Goal: Task Accomplishment & Management: Manage account settings

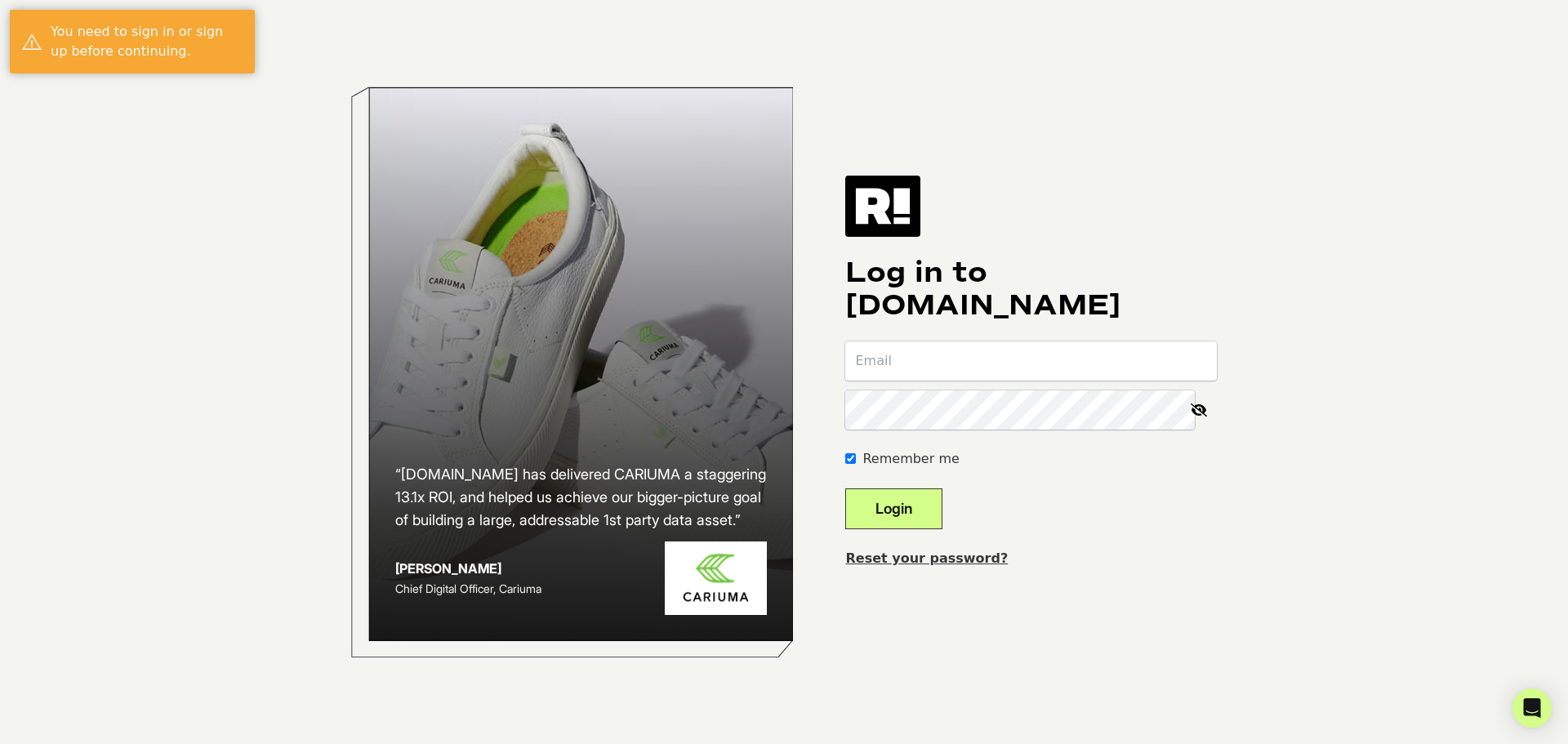
type input "bkoons@therenewco.com"
click at [895, 514] on button "Login" at bounding box center [893, 509] width 97 height 41
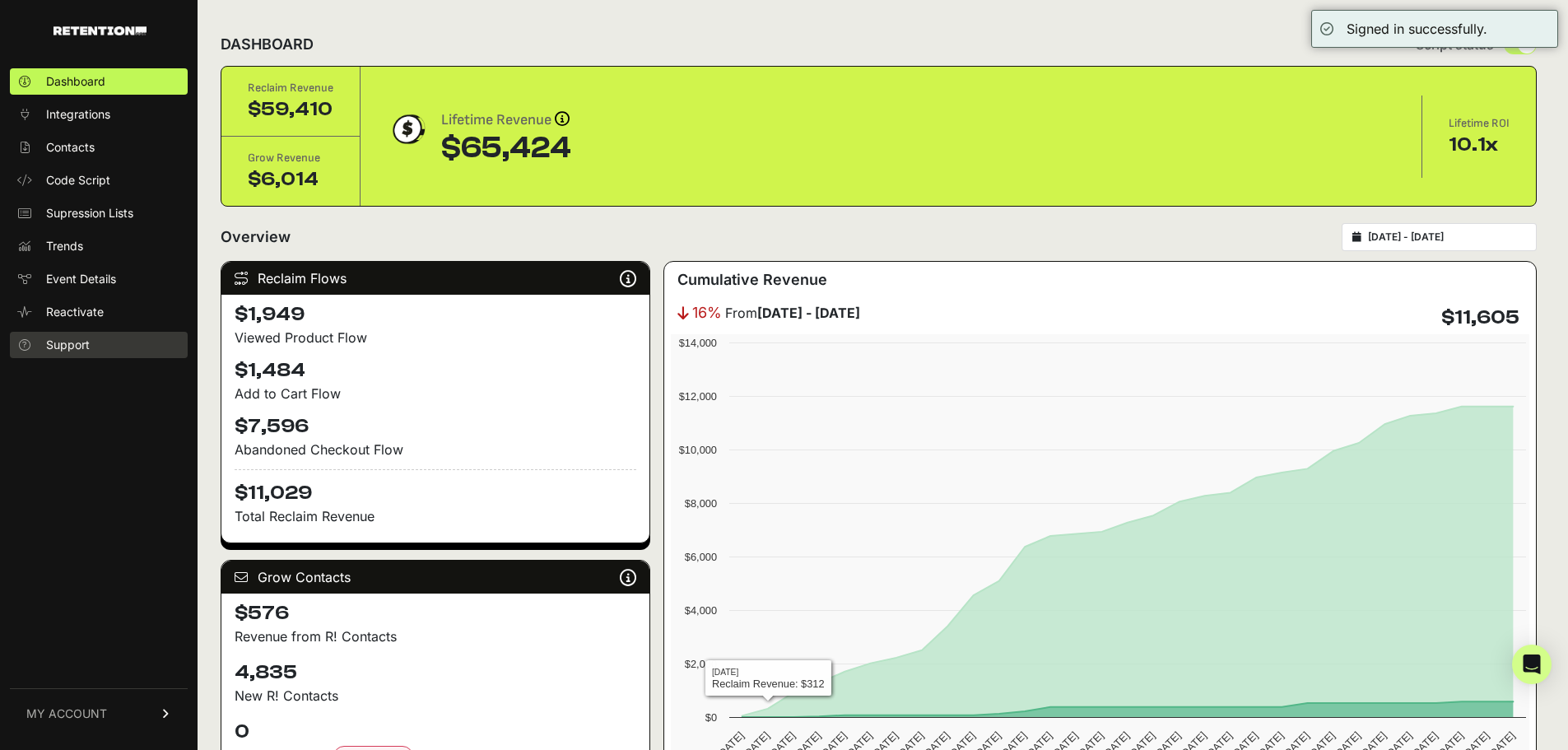
click at [89, 345] on span "Support" at bounding box center [67, 344] width 44 height 17
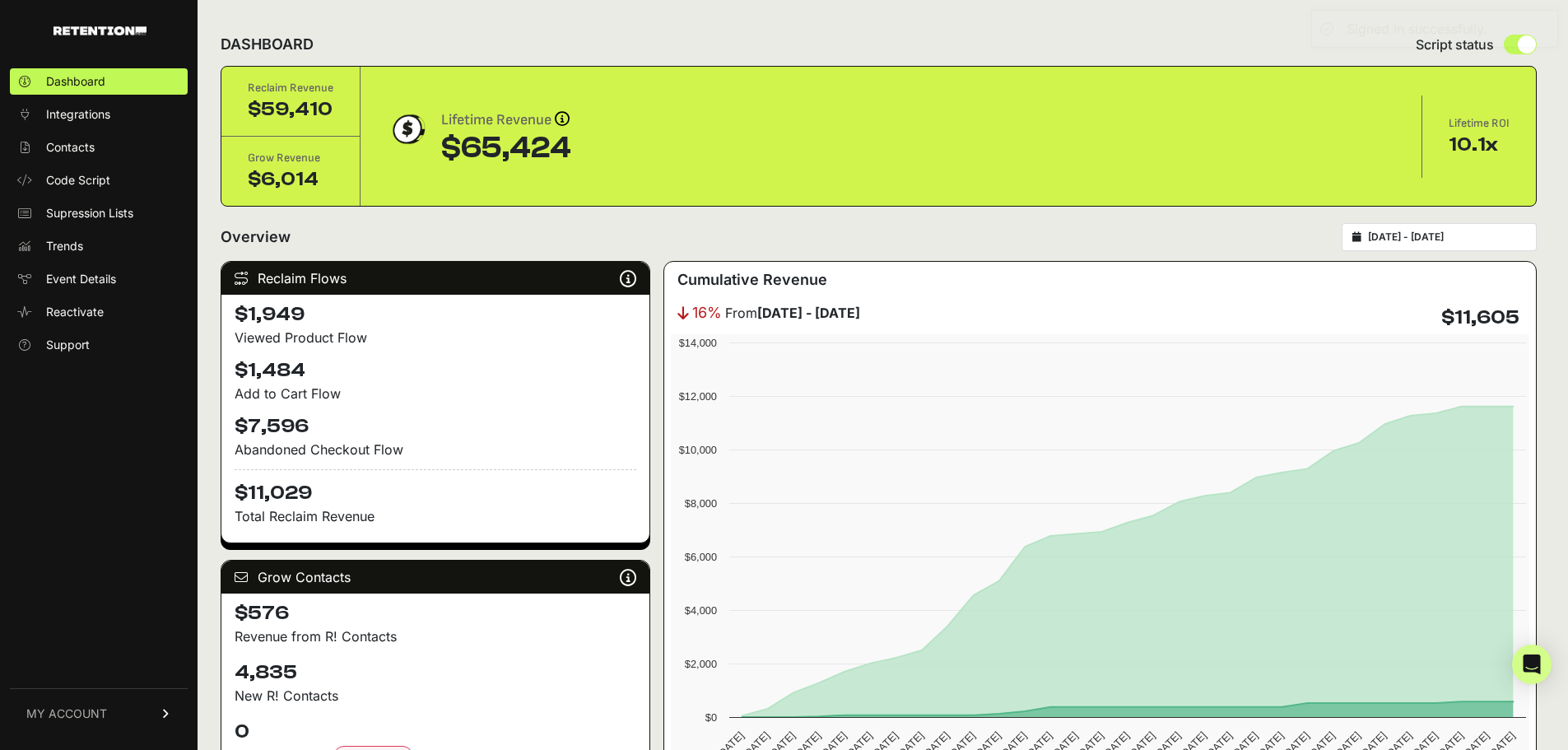
click at [92, 709] on span "MY ACCOUNT" at bounding box center [66, 713] width 81 height 17
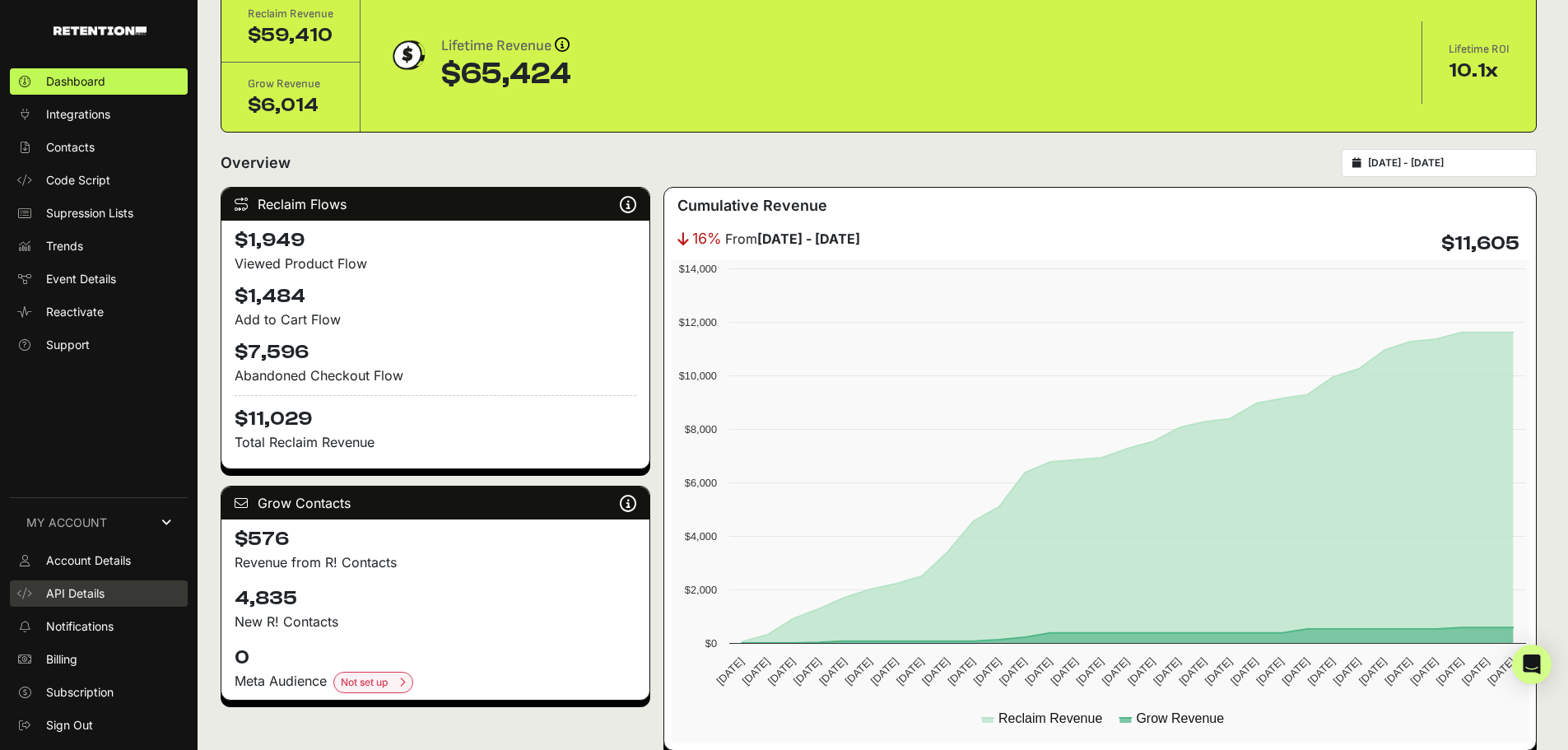
scroll to position [165, 0]
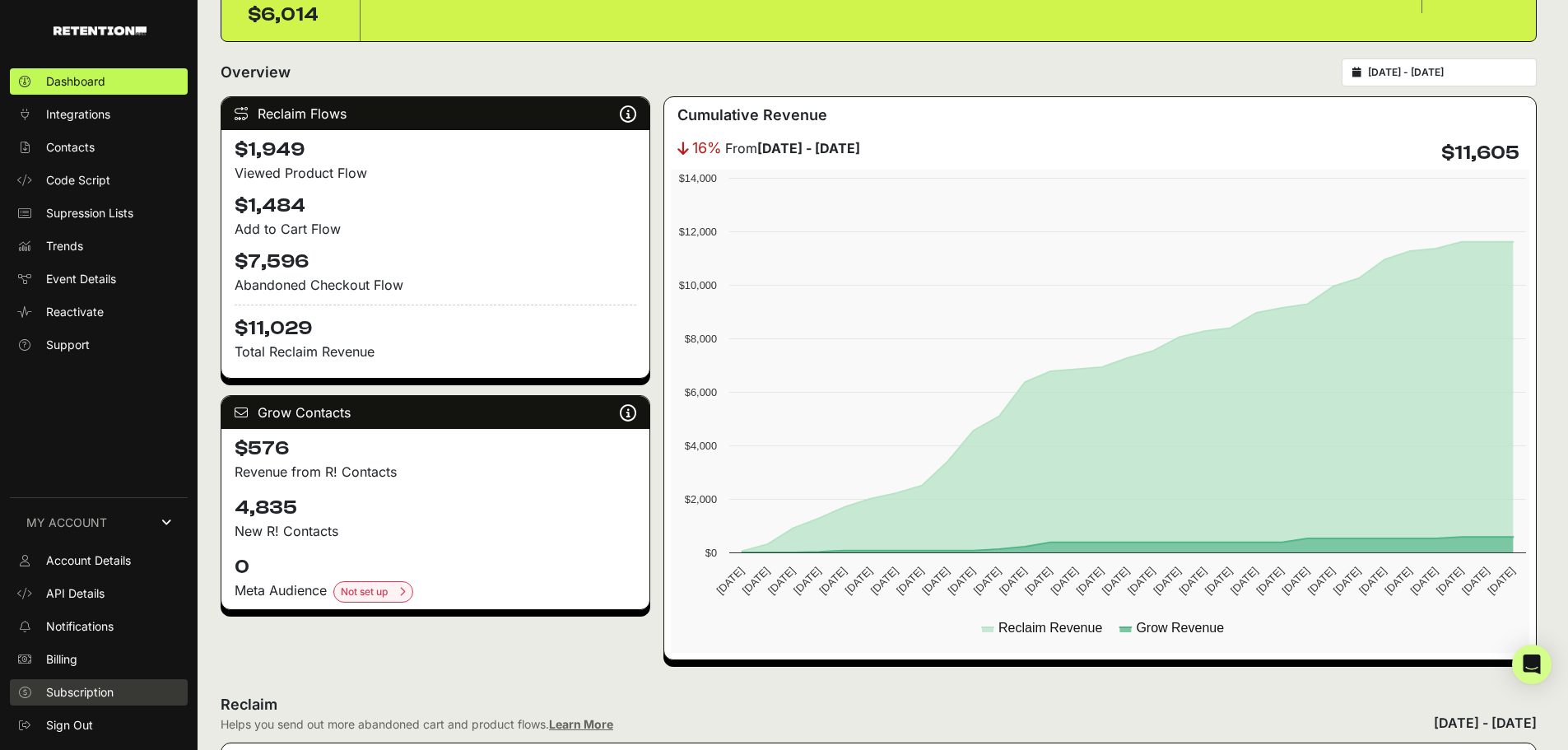
click at [71, 689] on span "Subscription" at bounding box center [79, 691] width 67 height 17
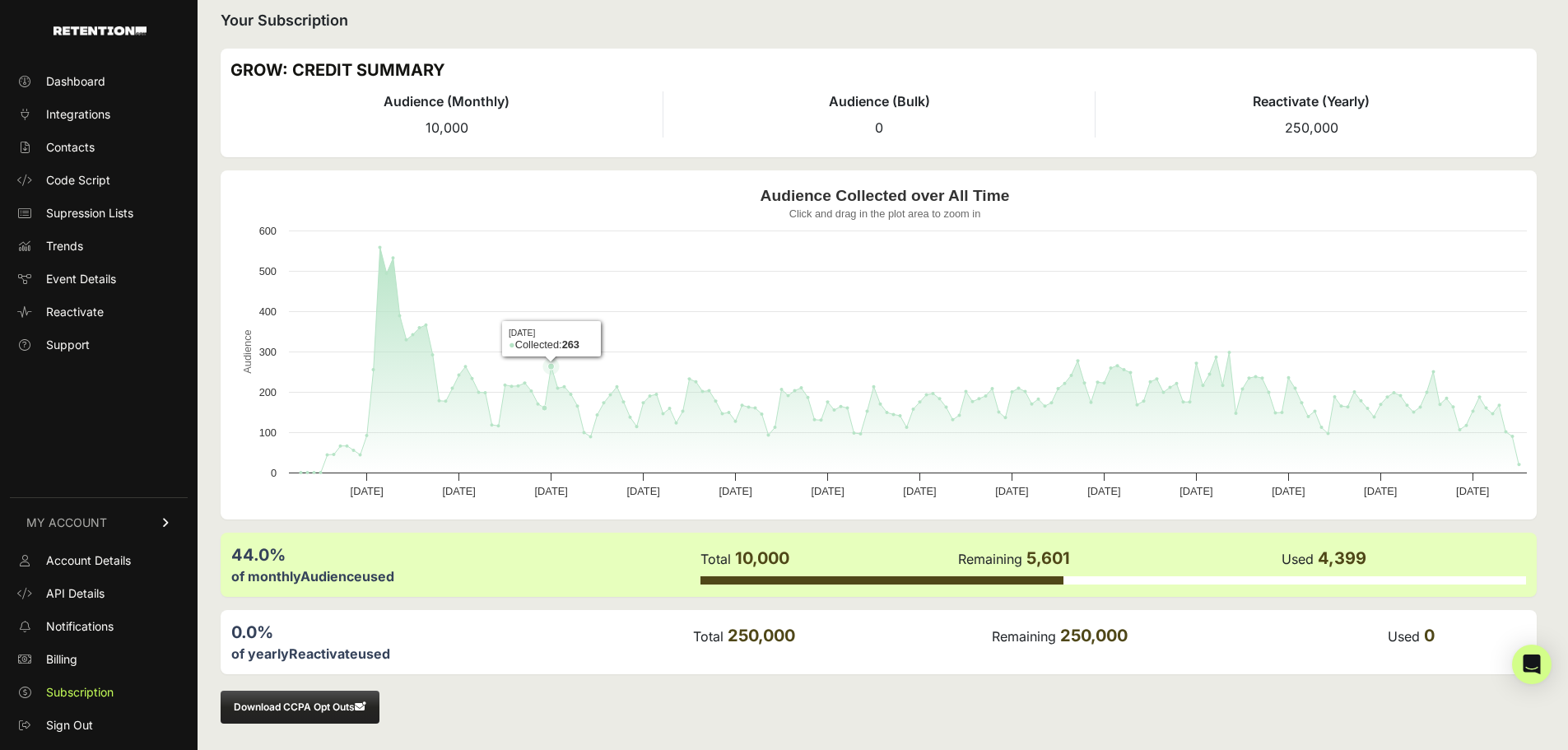
scroll to position [18, 0]
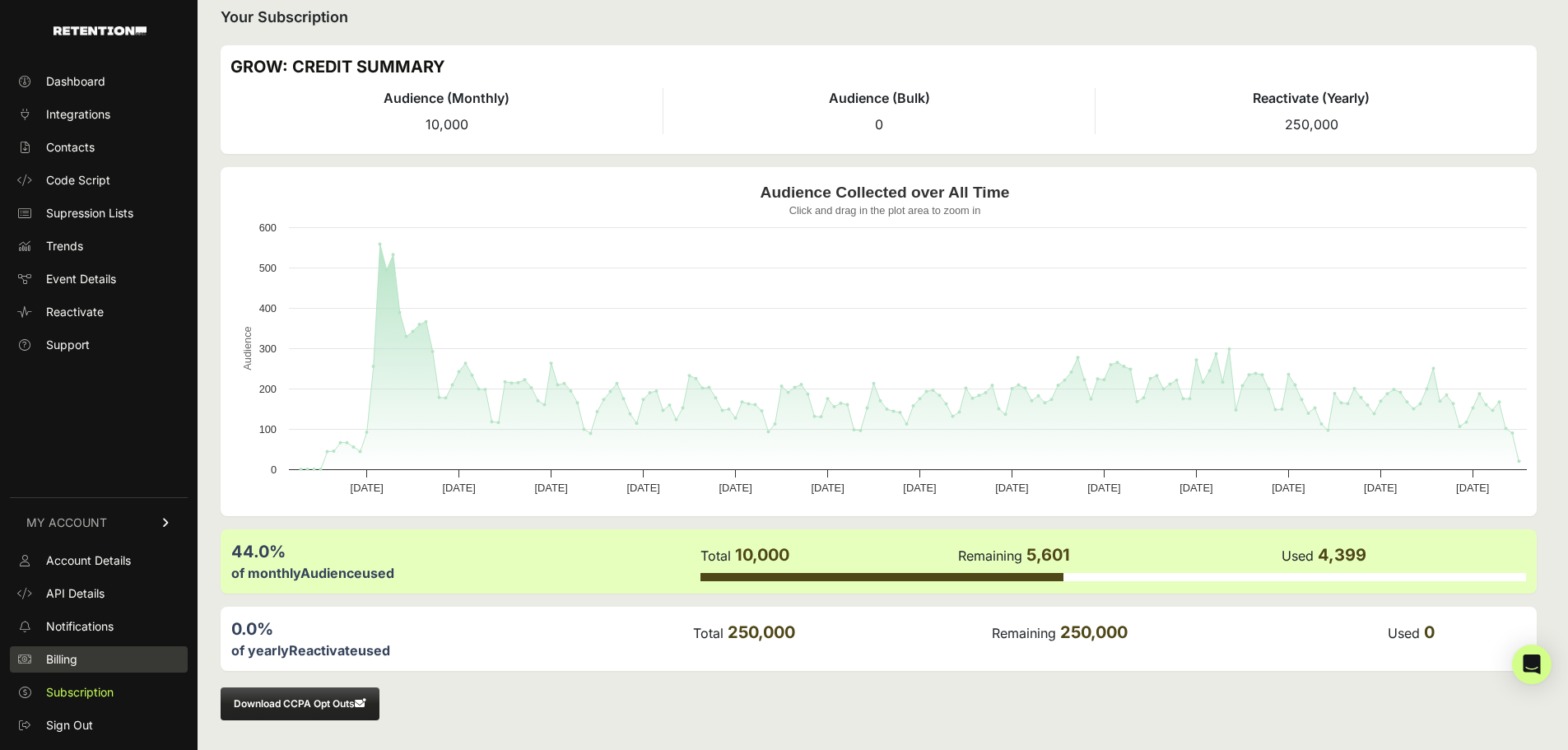
click at [81, 657] on link "Billing" at bounding box center [98, 659] width 177 height 26
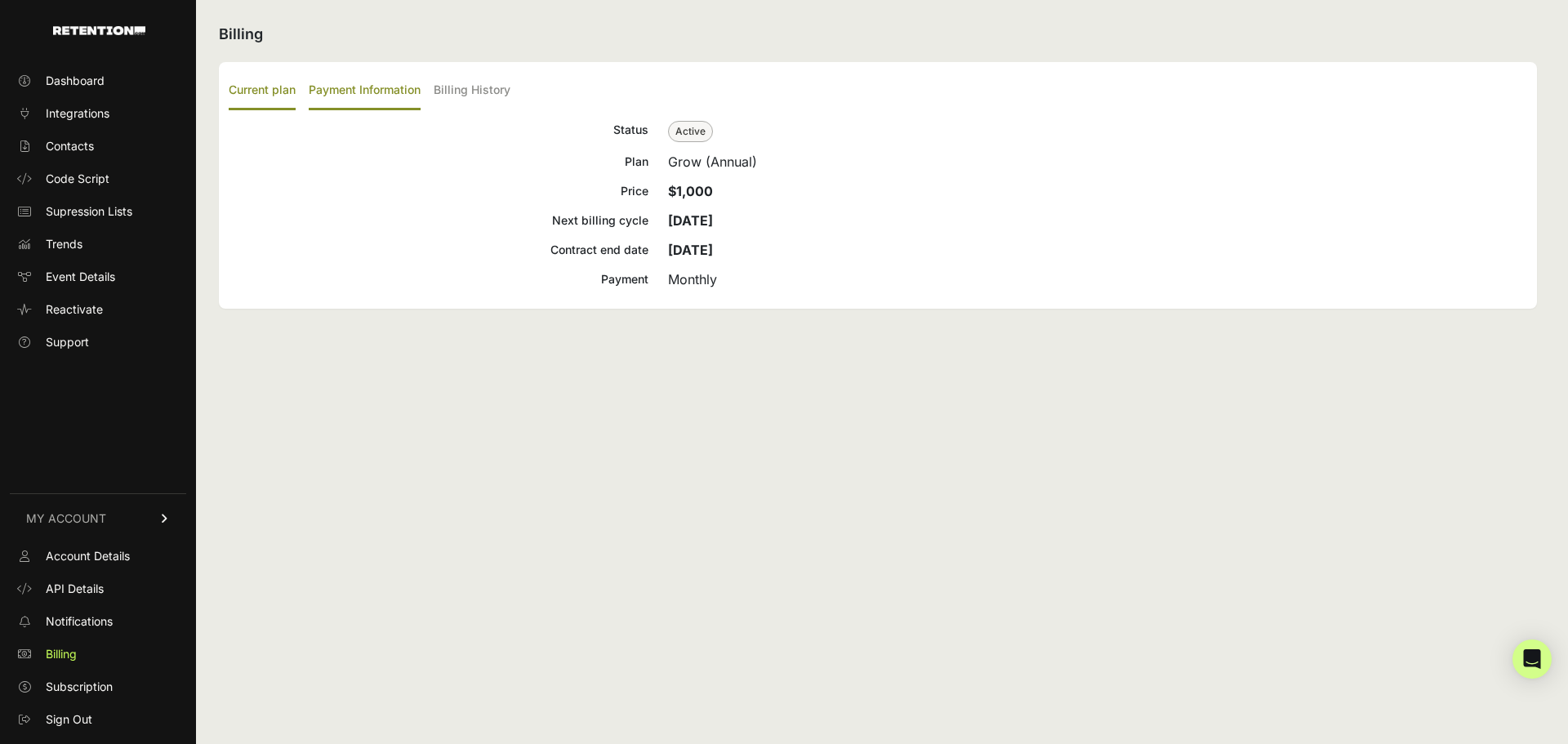
click at [383, 89] on label "Payment Information" at bounding box center [365, 91] width 112 height 39
click at [0, 0] on input "Payment Information" at bounding box center [0, 0] width 0 height 0
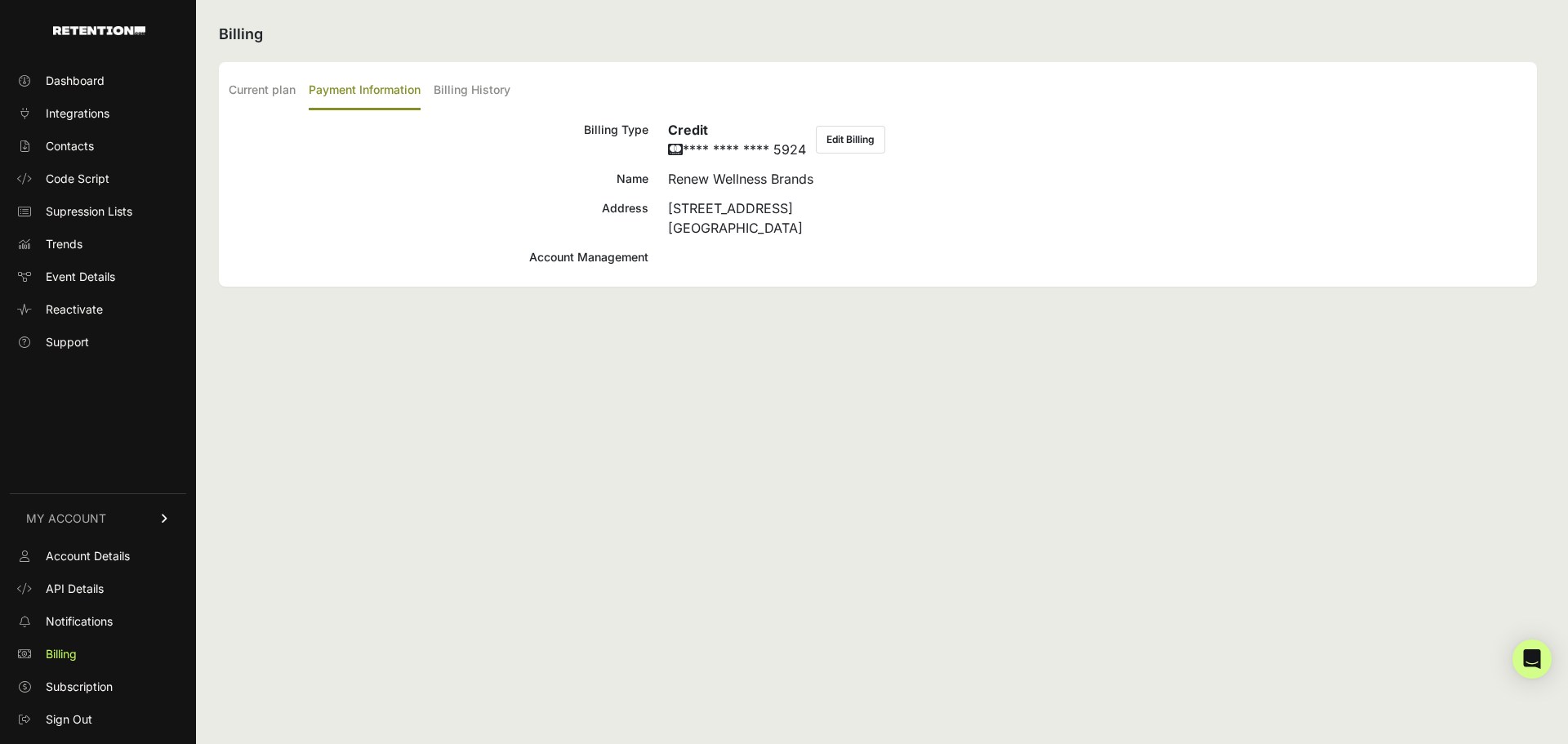
click at [771, 260] on div at bounding box center [1098, 257] width 859 height 19
click at [491, 95] on label "Billing History" at bounding box center [471, 91] width 76 height 39
click at [0, 0] on input "Billing History" at bounding box center [0, 0] width 0 height 0
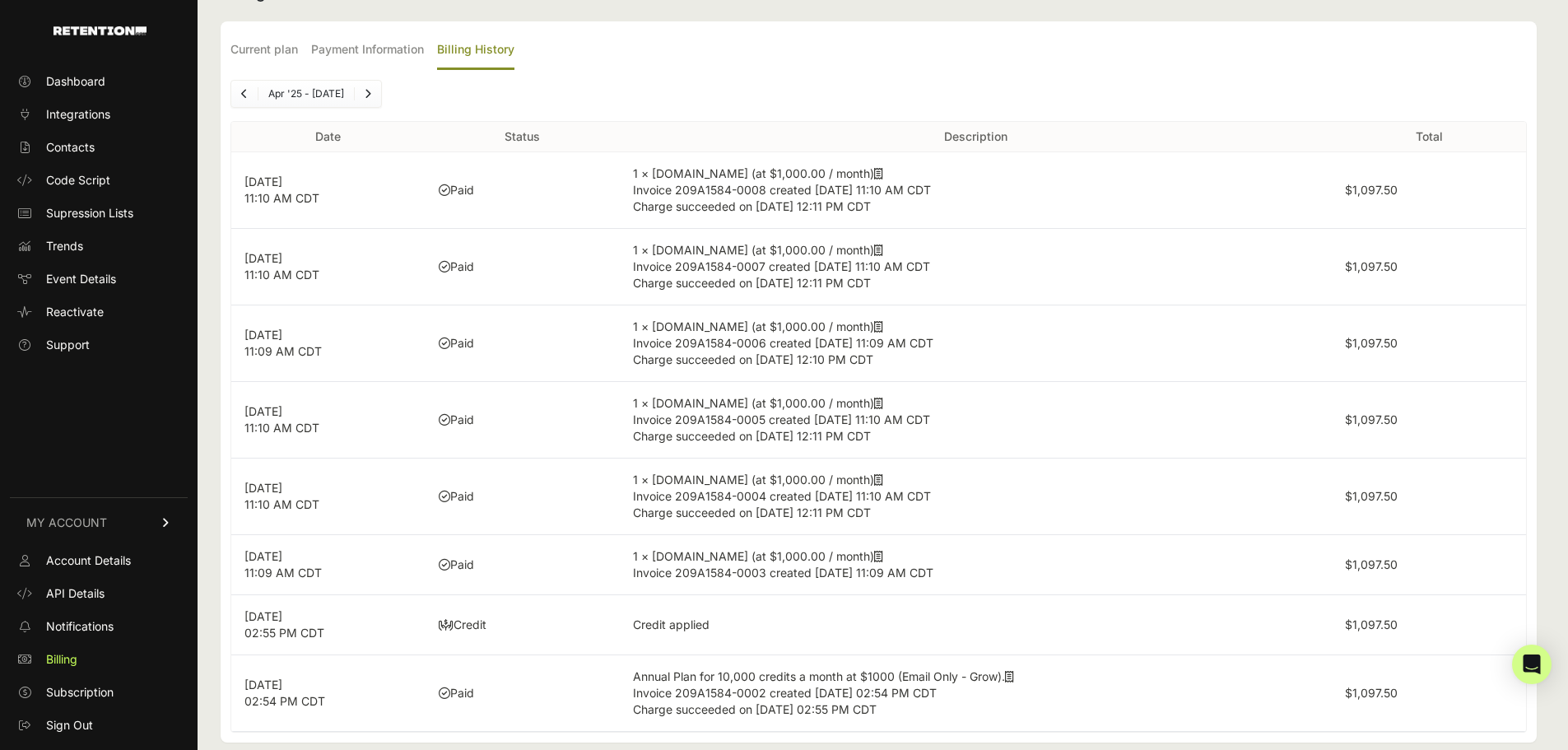
scroll to position [63, 0]
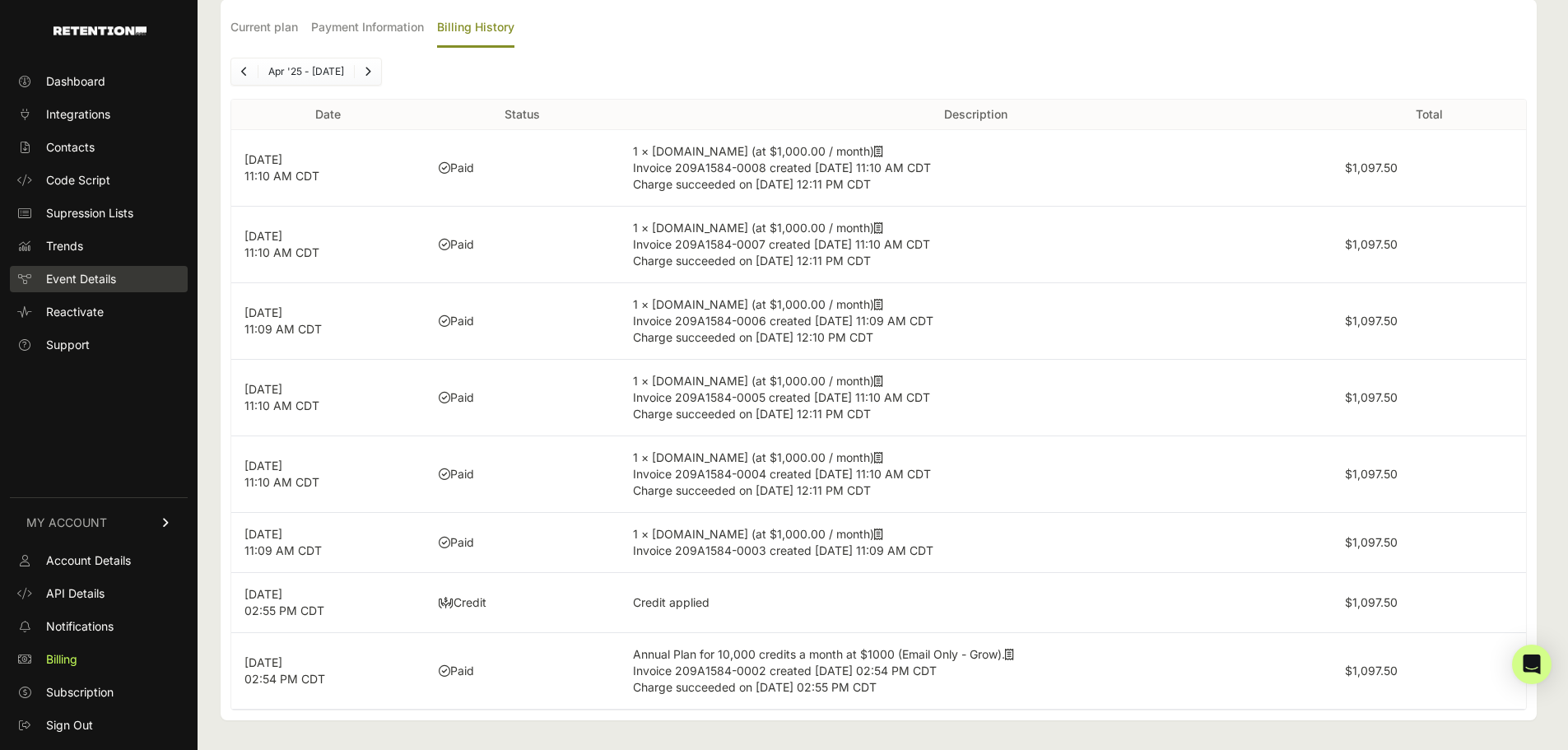
click at [65, 282] on span "Event Details" at bounding box center [81, 279] width 70 height 17
